Goal: Task Accomplishment & Management: Use online tool/utility

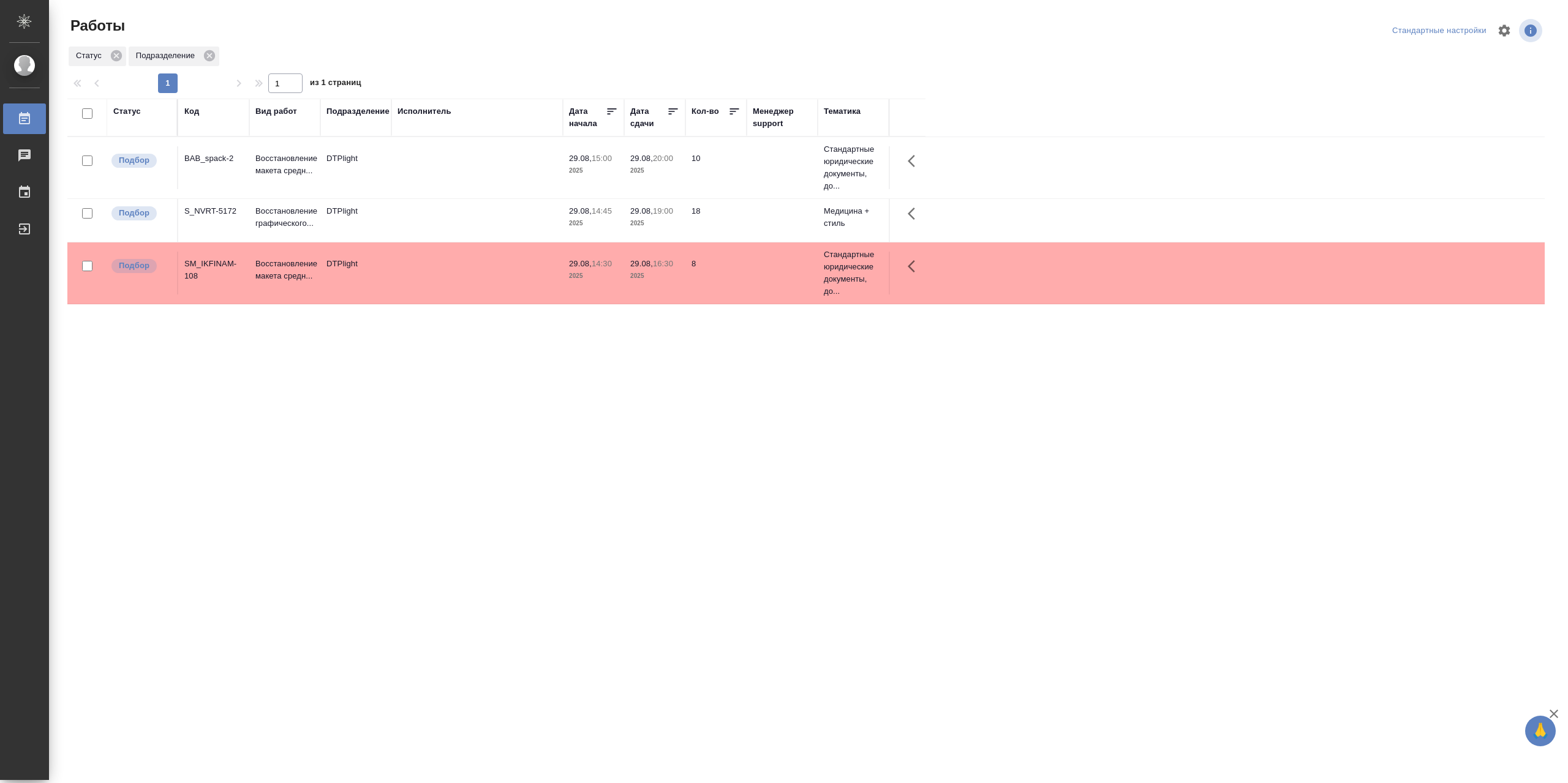
click at [498, 158] on td at bounding box center [477, 167] width 172 height 43
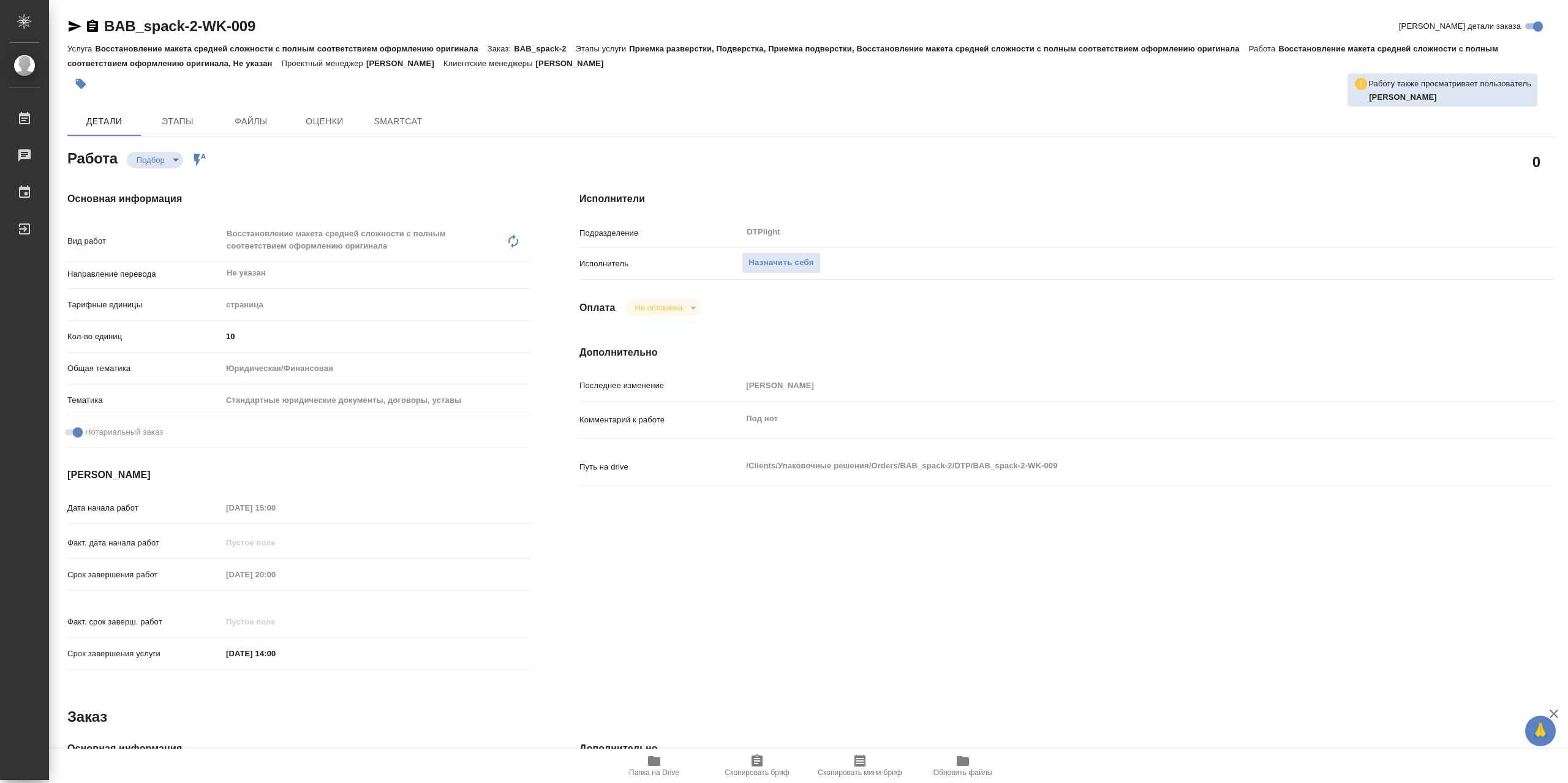
type textarea "x"
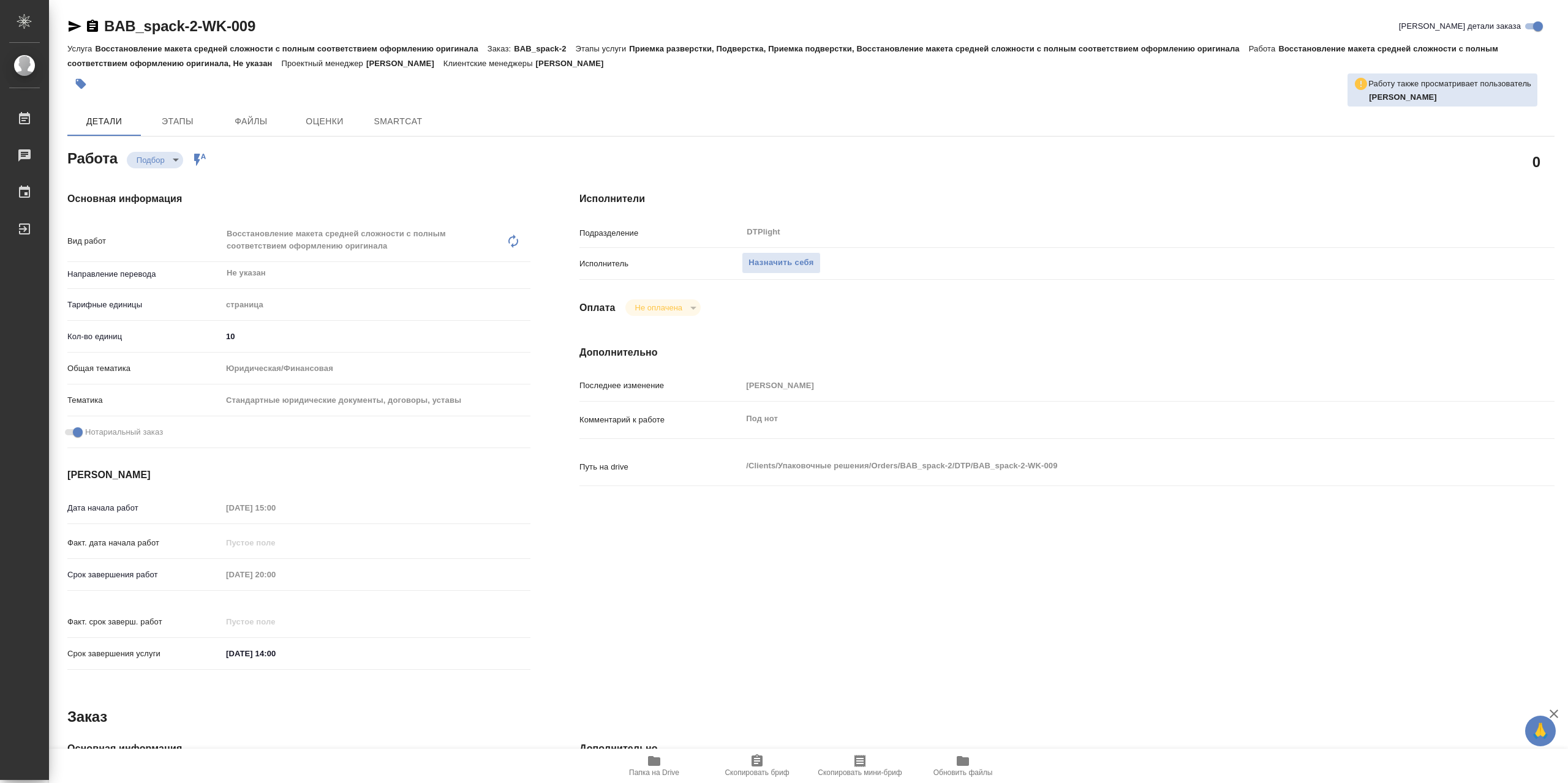
type textarea "x"
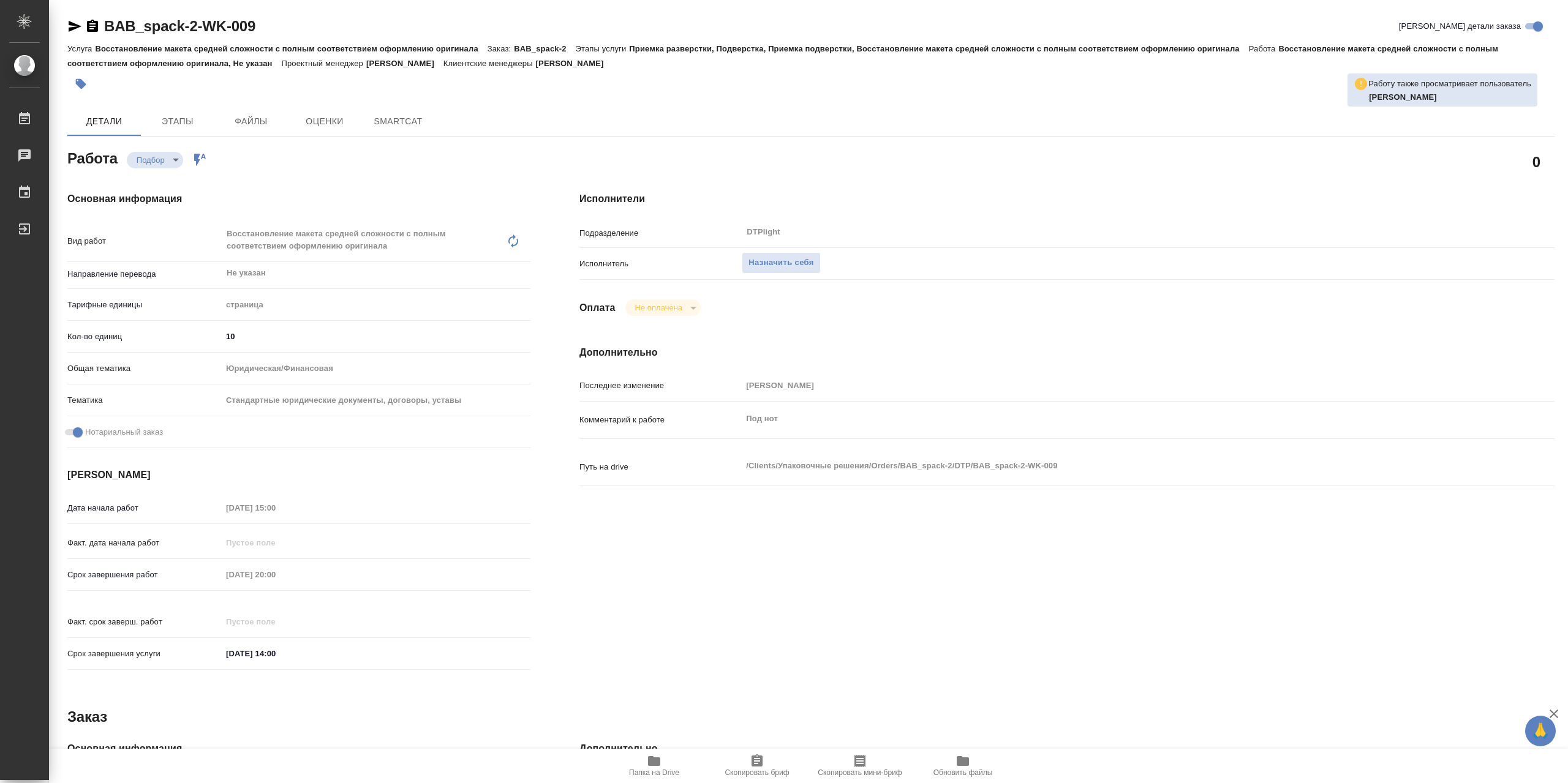
type textarea "x"
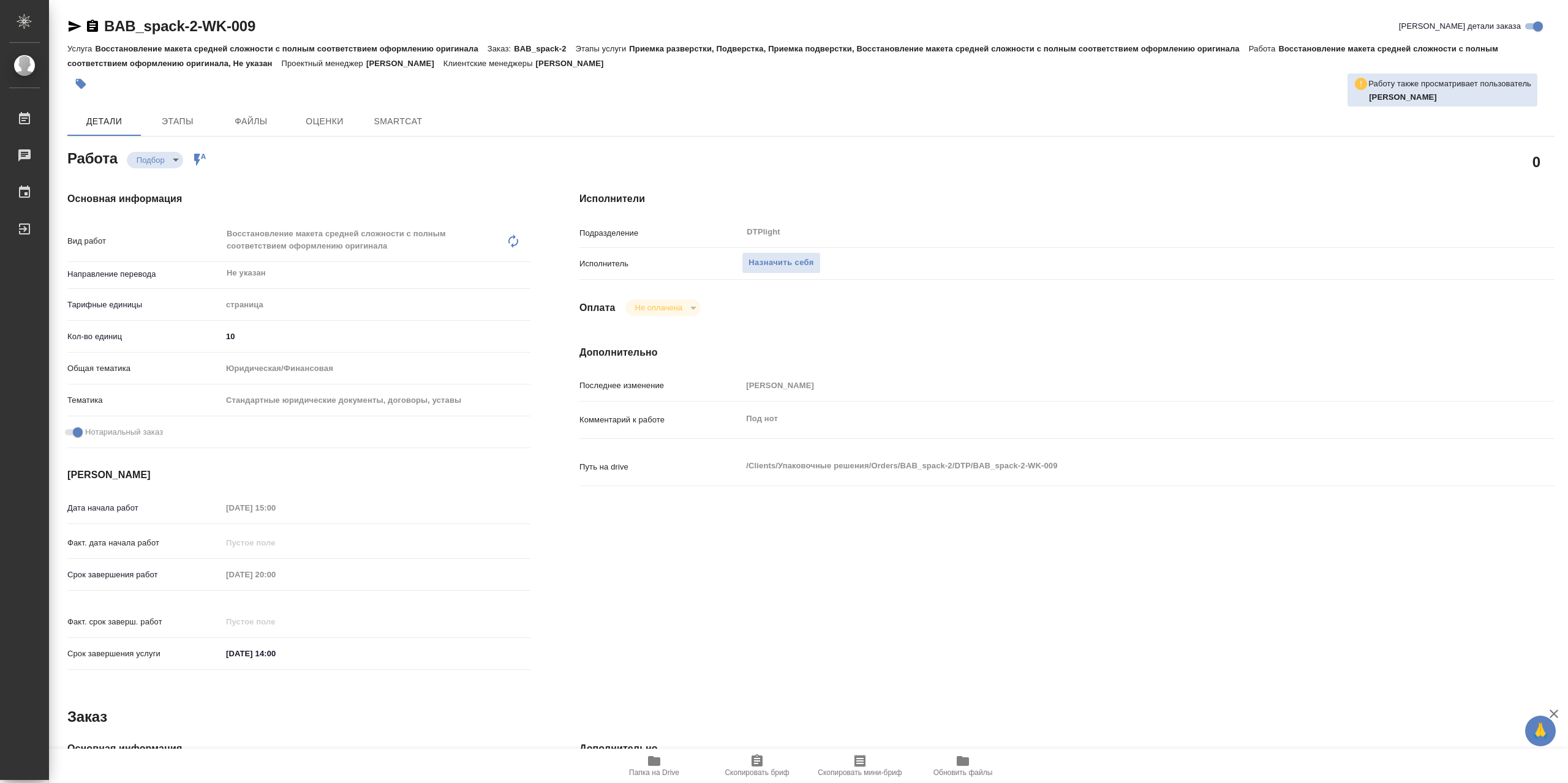
type textarea "x"
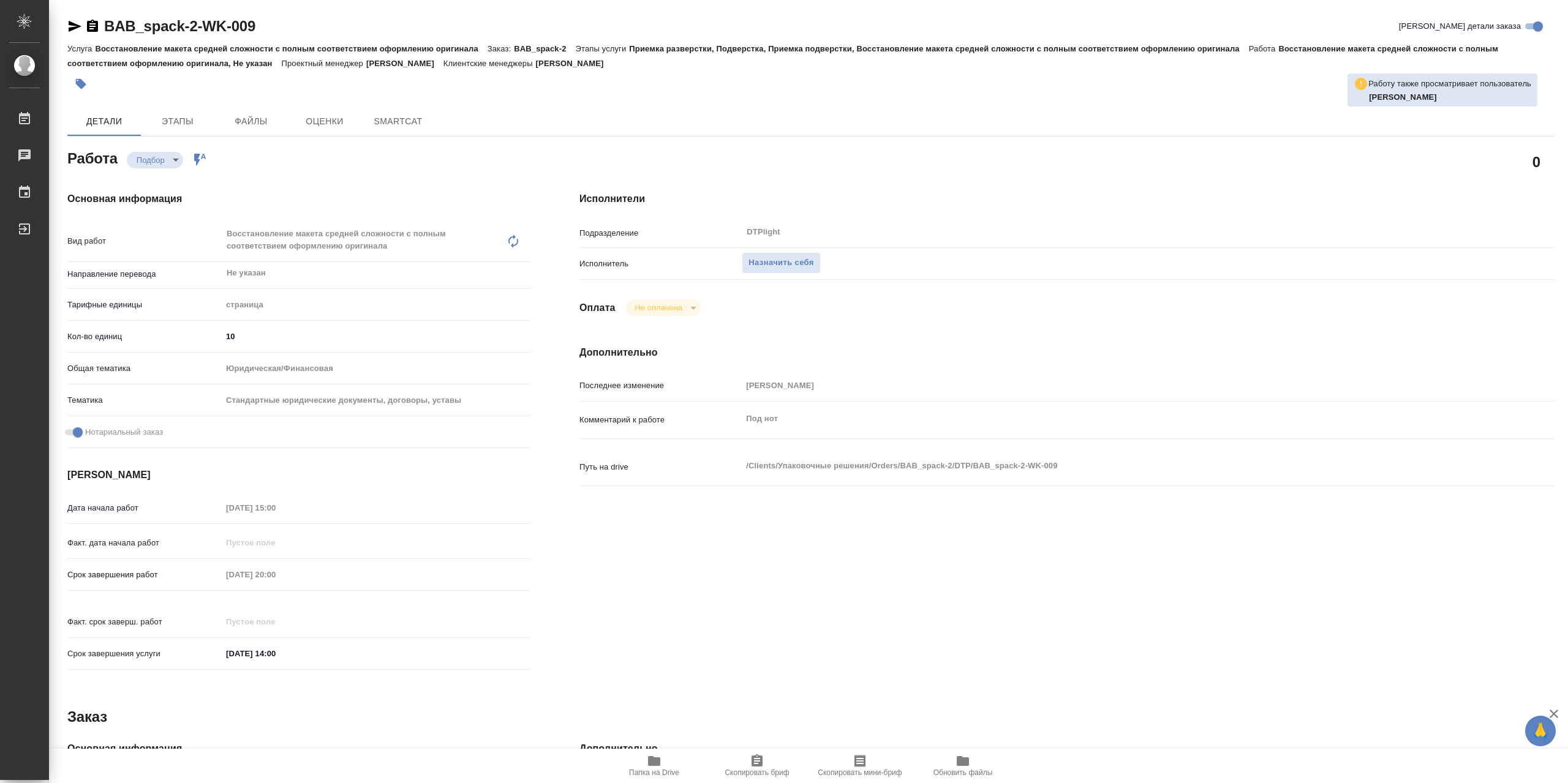
type textarea "x"
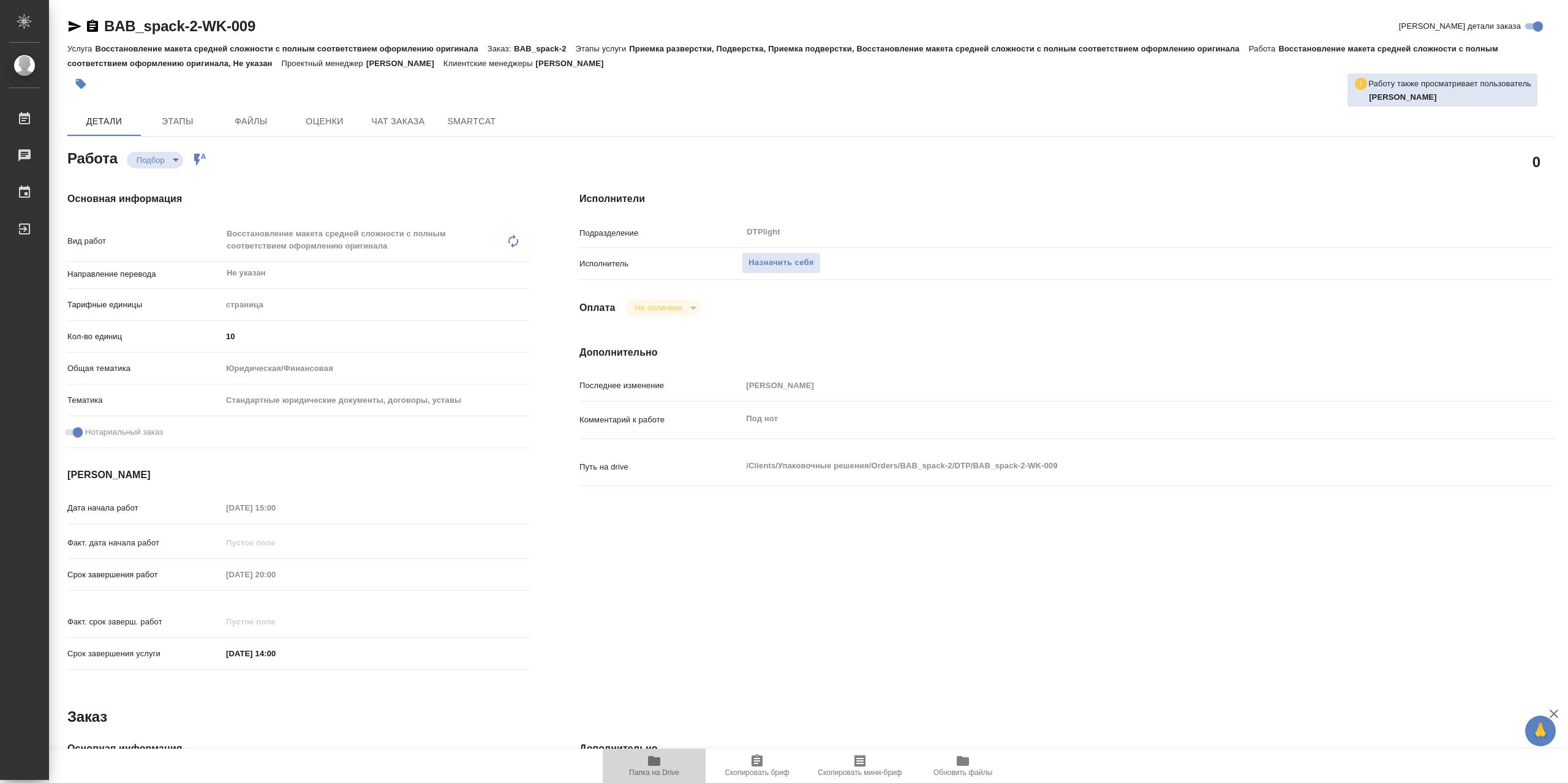
click at [647, 760] on icon "button" at bounding box center [654, 761] width 15 height 15
type textarea "x"
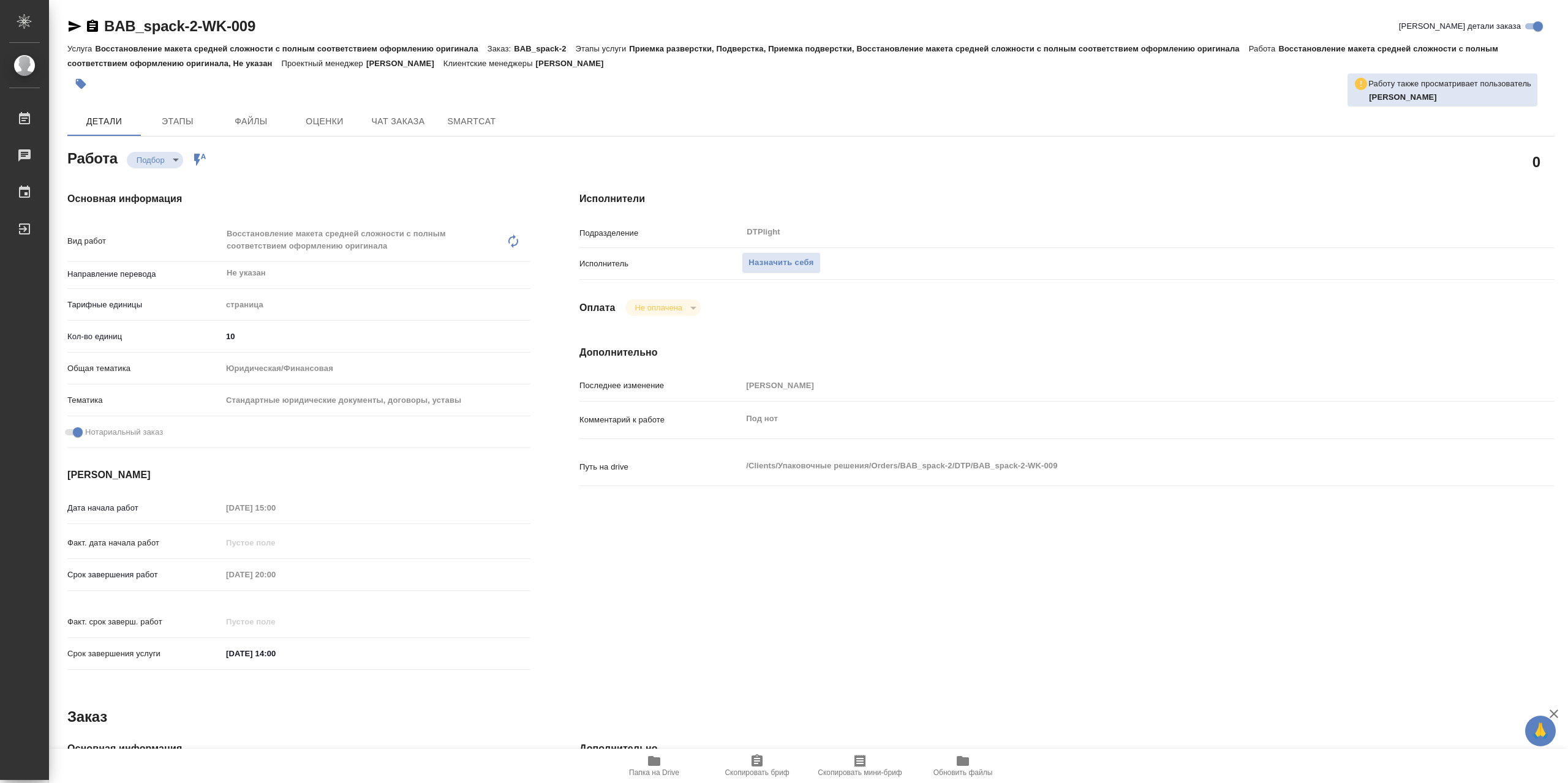
type textarea "x"
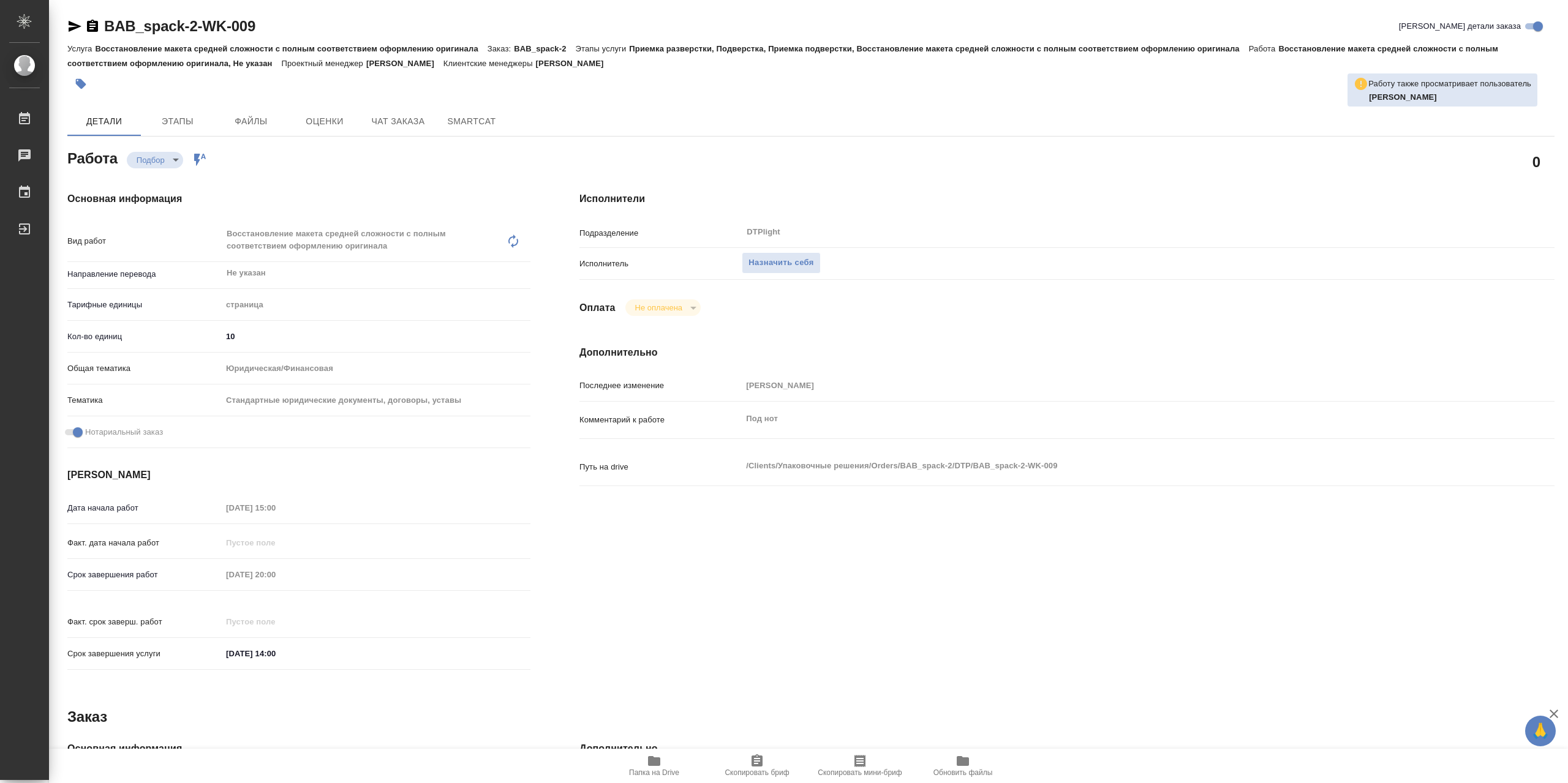
type textarea "x"
